Goal: Information Seeking & Learning: Learn about a topic

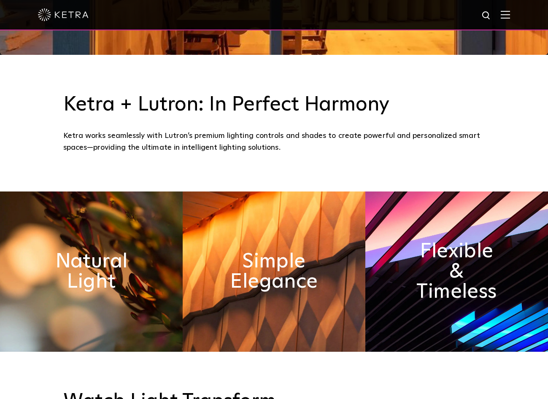
scroll to position [344, 0]
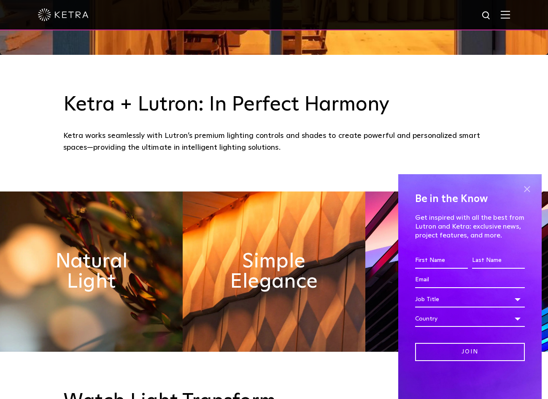
click at [527, 184] on span at bounding box center [527, 189] width 13 height 13
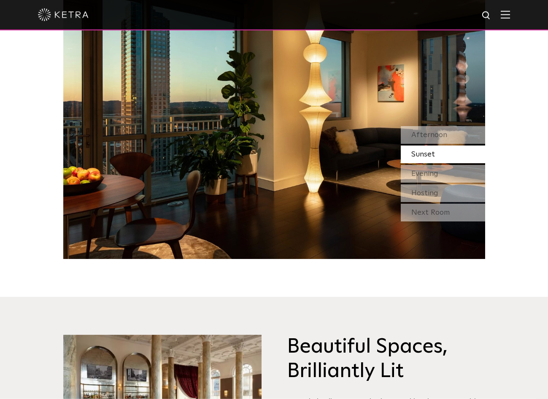
scroll to position [775, 0]
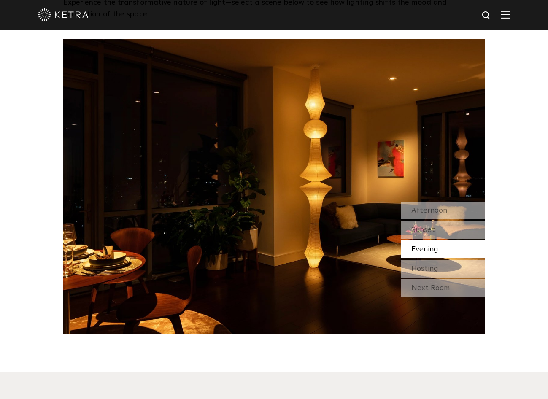
click at [504, 17] on img at bounding box center [505, 15] width 9 height 8
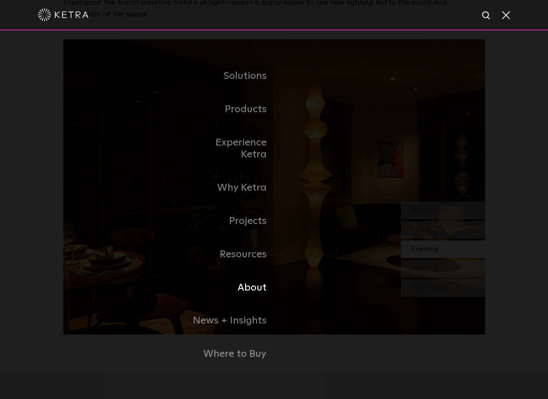
click at [253, 278] on link "About" at bounding box center [231, 287] width 87 height 33
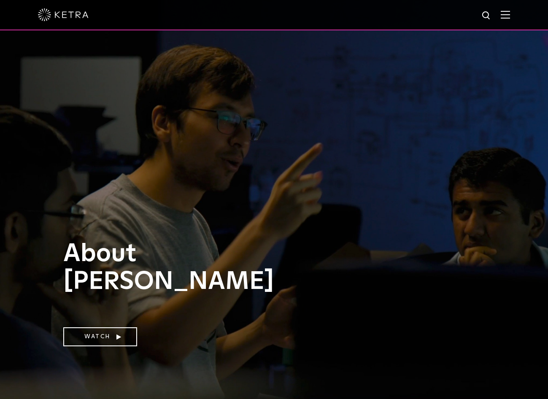
click at [510, 13] on img at bounding box center [505, 15] width 9 height 8
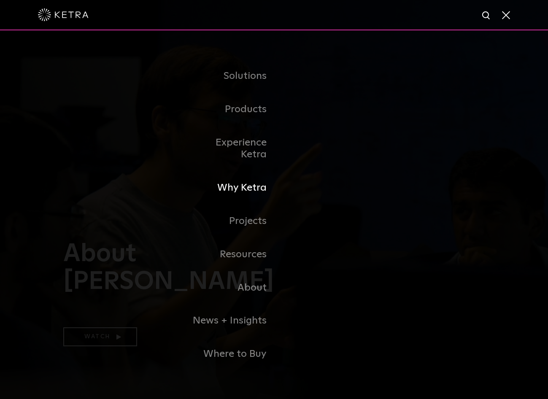
click at [249, 190] on link "Why Ketra" at bounding box center [231, 187] width 87 height 33
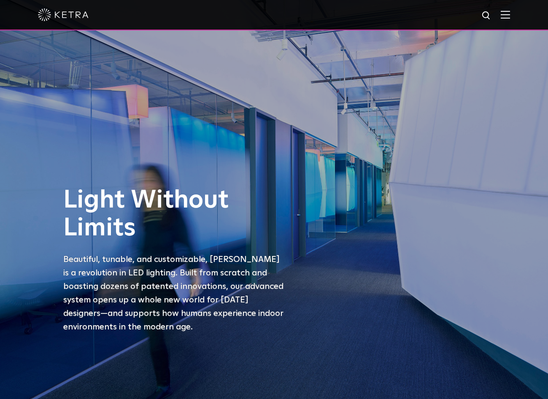
click at [504, 15] on img at bounding box center [505, 15] width 9 height 8
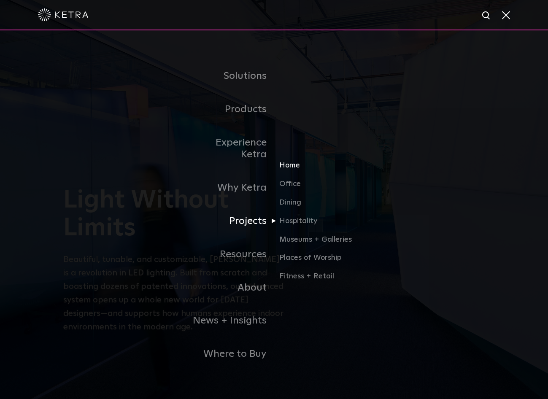
click at [289, 164] on link "Home" at bounding box center [319, 169] width 81 height 19
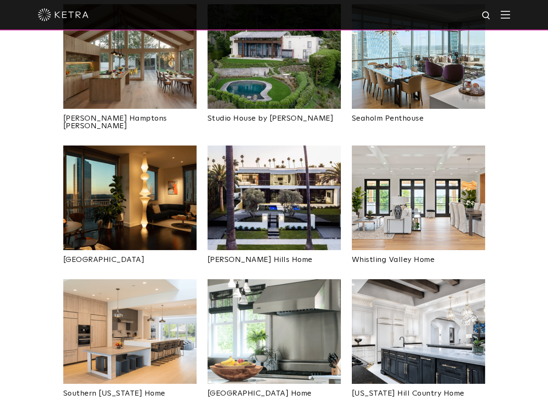
scroll to position [167, 0]
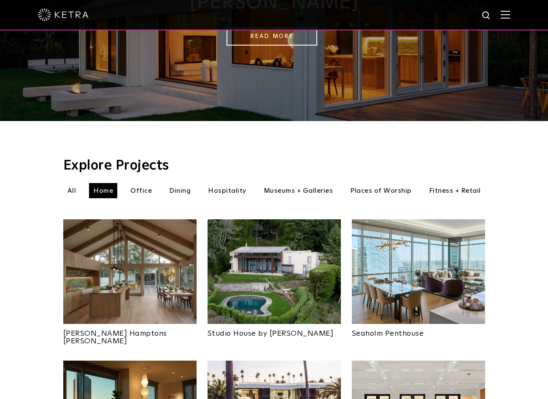
click at [163, 245] on img at bounding box center [129, 271] width 133 height 105
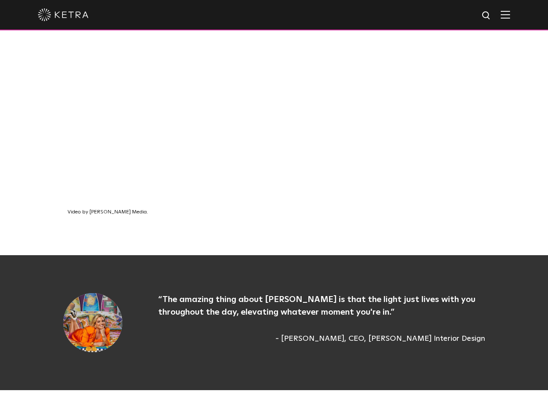
scroll to position [517, 0]
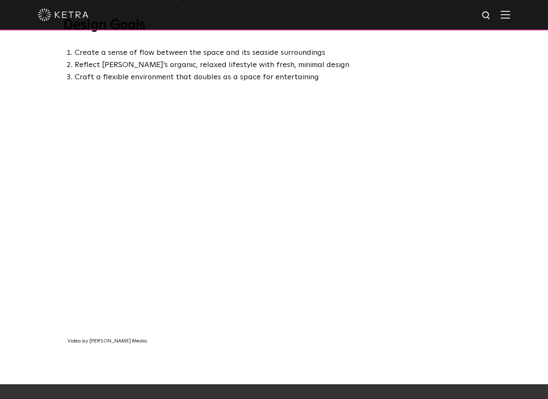
click at [325, 359] on div "Video by Edwards Media." at bounding box center [274, 246] width 548 height 276
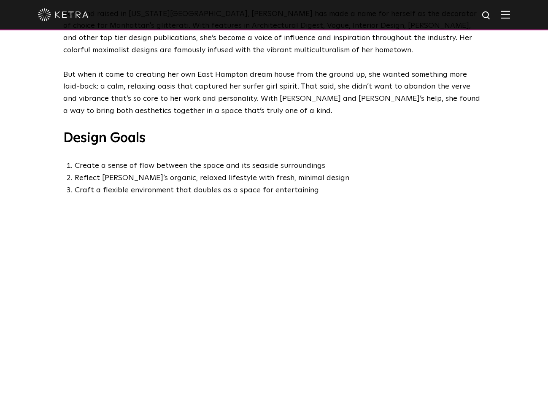
scroll to position [301, 0]
